Goal: Transaction & Acquisition: Download file/media

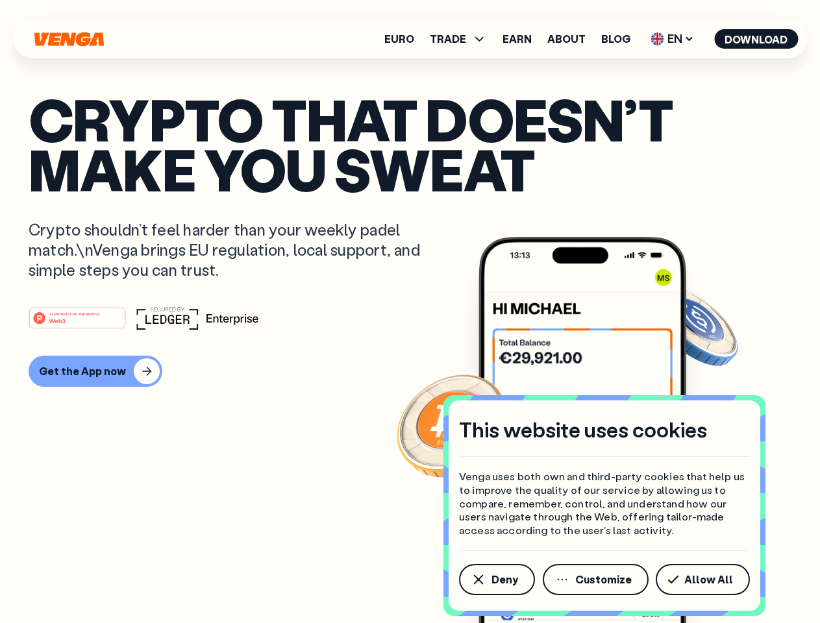
click at [410, 312] on div "#1 PRODUCT OF THE MONTH Web3" at bounding box center [410, 317] width 763 height 23
click at [496, 580] on span "Deny" at bounding box center [505, 580] width 27 height 10
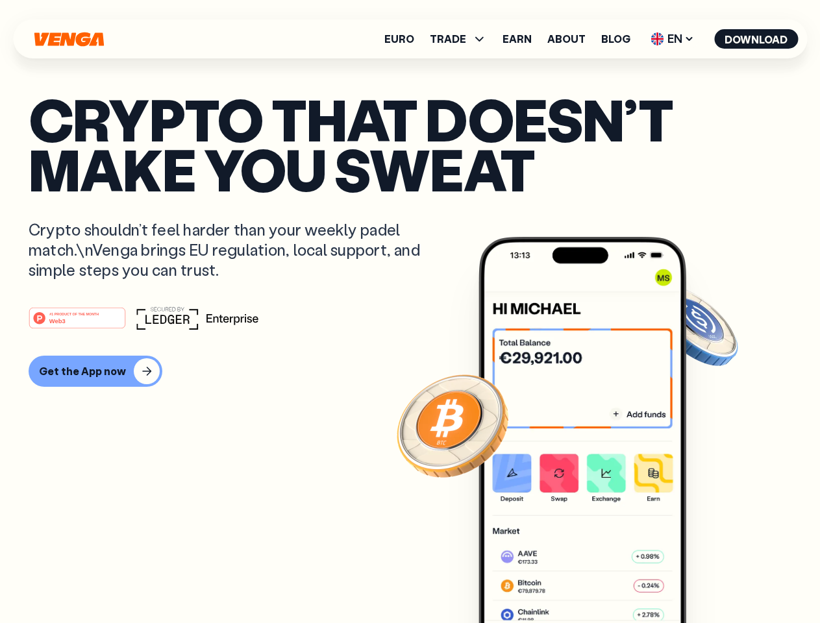
click at [597, 580] on img at bounding box center [583, 454] width 208 height 435
click at [705, 580] on article "Crypto that doesn’t make you sweat Crypto shouldn’t feel harder than your weekl…" at bounding box center [410, 337] width 763 height 487
click at [462, 39] on span "TRADE" at bounding box center [448, 39] width 36 height 10
click at [673, 39] on span "EN" at bounding box center [672, 39] width 53 height 21
click at [756, 39] on button "Download" at bounding box center [756, 38] width 84 height 19
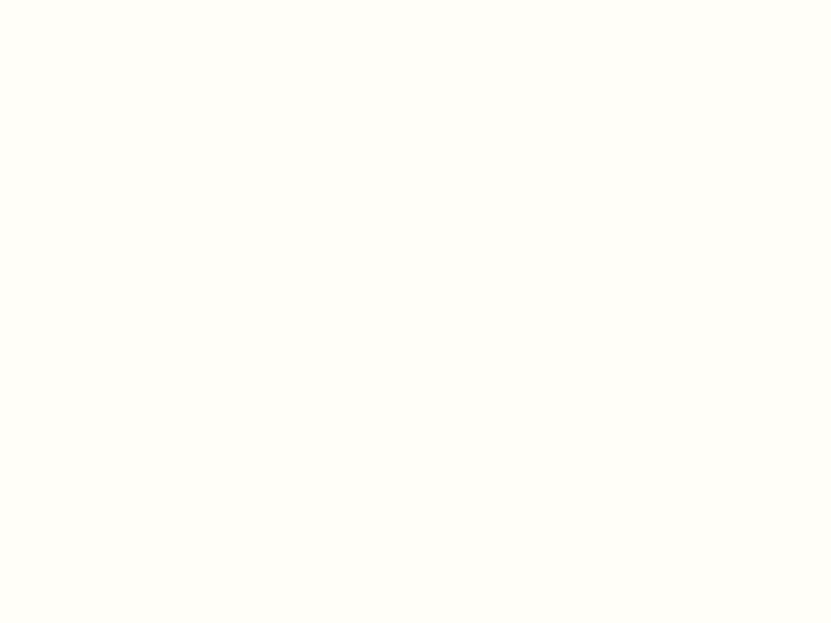
click at [410, 0] on html "This website uses cookies Venga uses both own and third-party cookies that help…" at bounding box center [415, 0] width 831 height 0
click at [94, 0] on html "This website uses cookies Venga uses both own and third-party cookies that help…" at bounding box center [415, 0] width 831 height 0
click at [79, 0] on html "This website uses cookies Venga uses both own and third-party cookies that help…" at bounding box center [415, 0] width 831 height 0
